Goal: Obtain resource: Download file/media

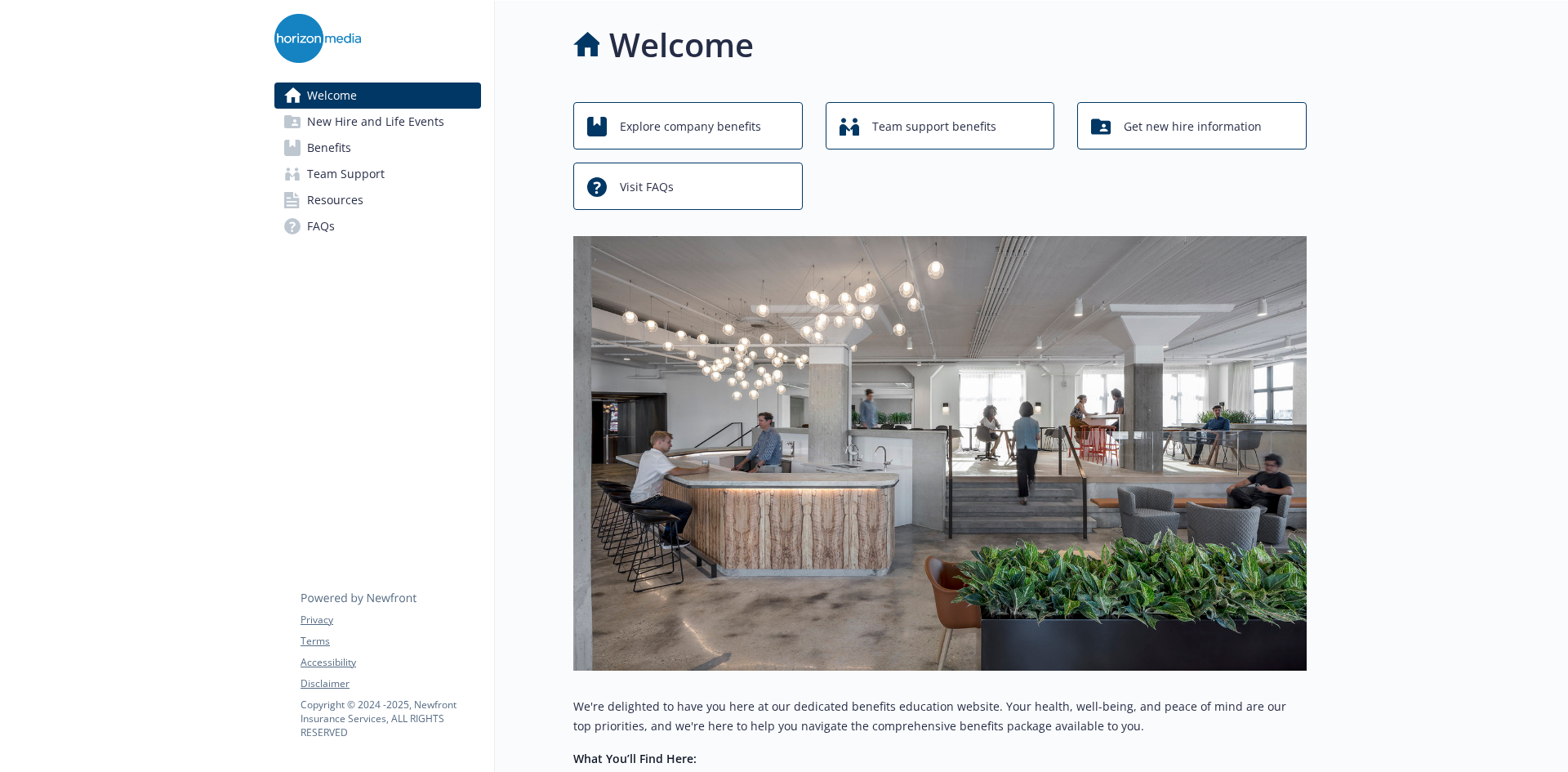
click at [374, 211] on link "Resources" at bounding box center [377, 200] width 207 height 26
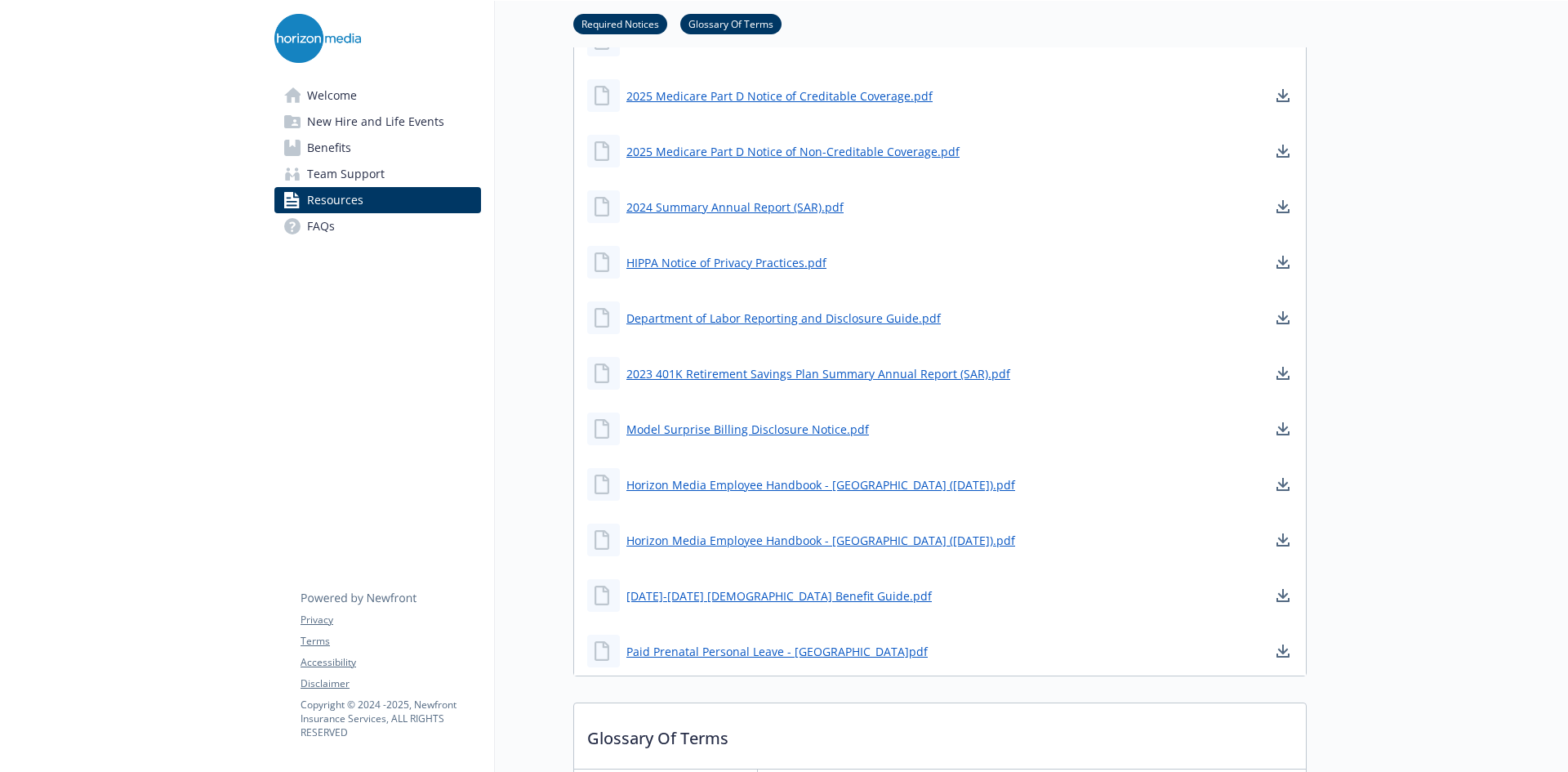
scroll to position [980, 0]
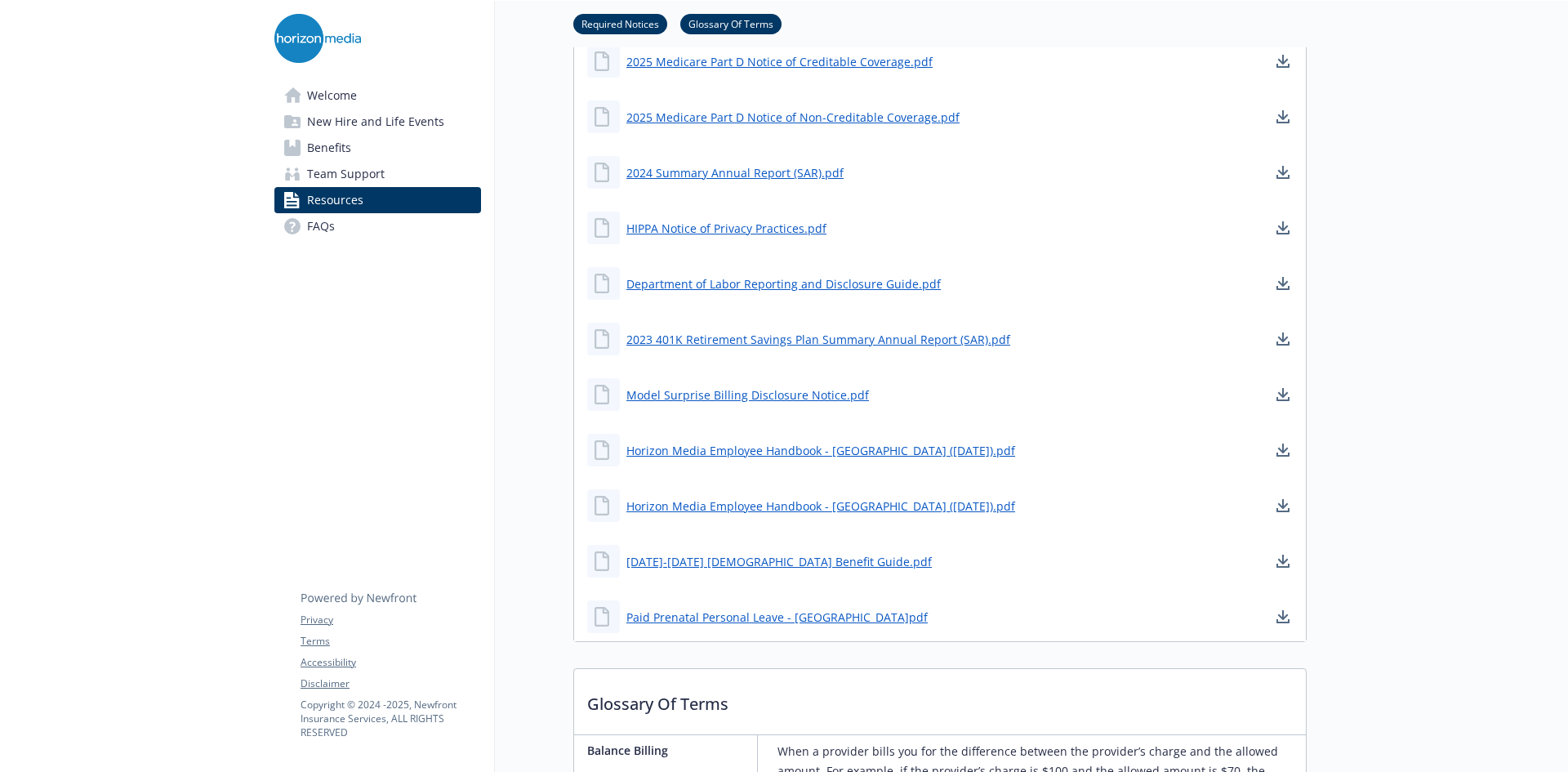
drag, startPoint x: 680, startPoint y: 558, endPoint x: 703, endPoint y: 585, distance: 35.5
click at [703, 585] on div "[DATE]-[DATE] [DEMOGRAPHIC_DATA] Benefit Guide.pdf" at bounding box center [940, 561] width 732 height 49
click at [707, 567] on link "[DATE]-[DATE] [DEMOGRAPHIC_DATA] Benefit Guide.pdf" at bounding box center [781, 561] width 309 height 20
click at [729, 564] on link "[DATE]-[DATE] [DEMOGRAPHIC_DATA] Benefit Guide.pdf" at bounding box center [781, 561] width 309 height 20
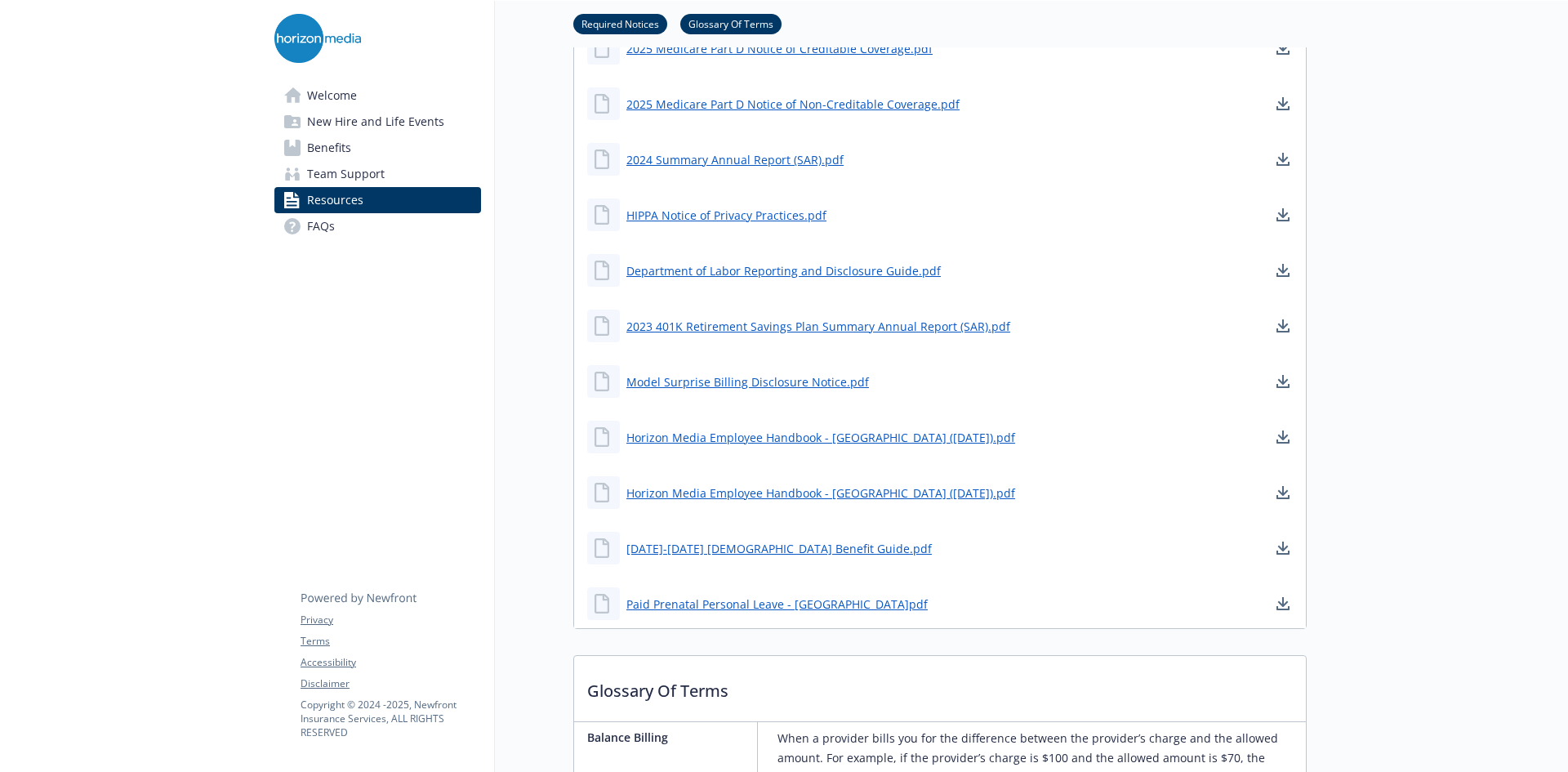
scroll to position [899, 0]
